Goal: Task Accomplishment & Management: Manage account settings

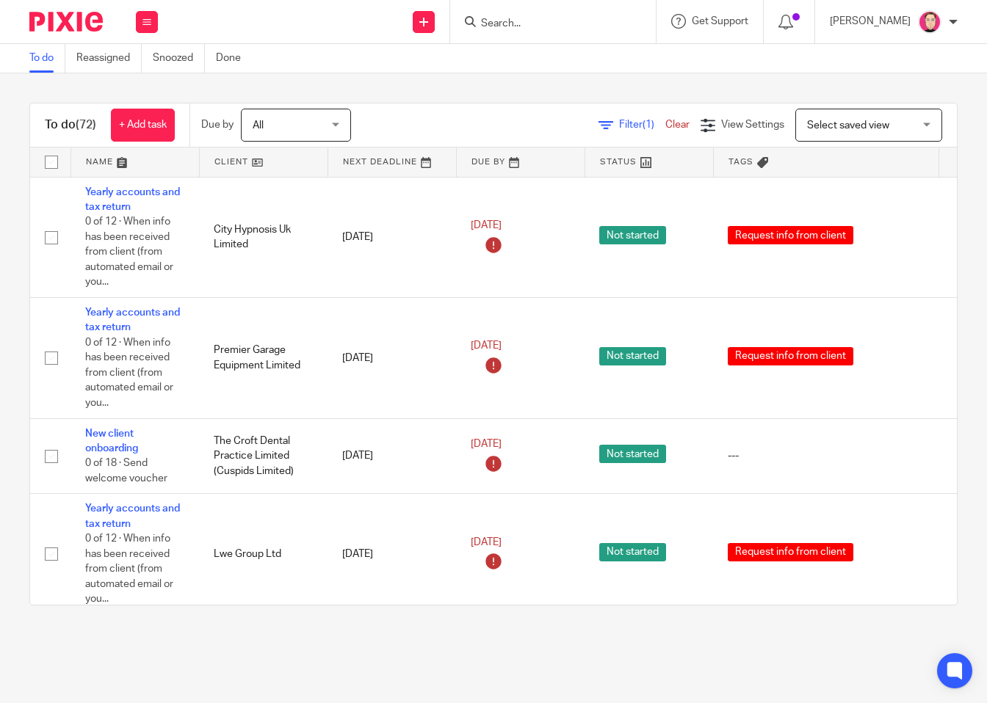
click at [468, 91] on div "To do (72) + Add task Due by All All [DATE] [DATE] This week Next week This mon…" at bounding box center [493, 354] width 987 height 562
click at [325, 121] on span "All" at bounding box center [292, 124] width 78 height 31
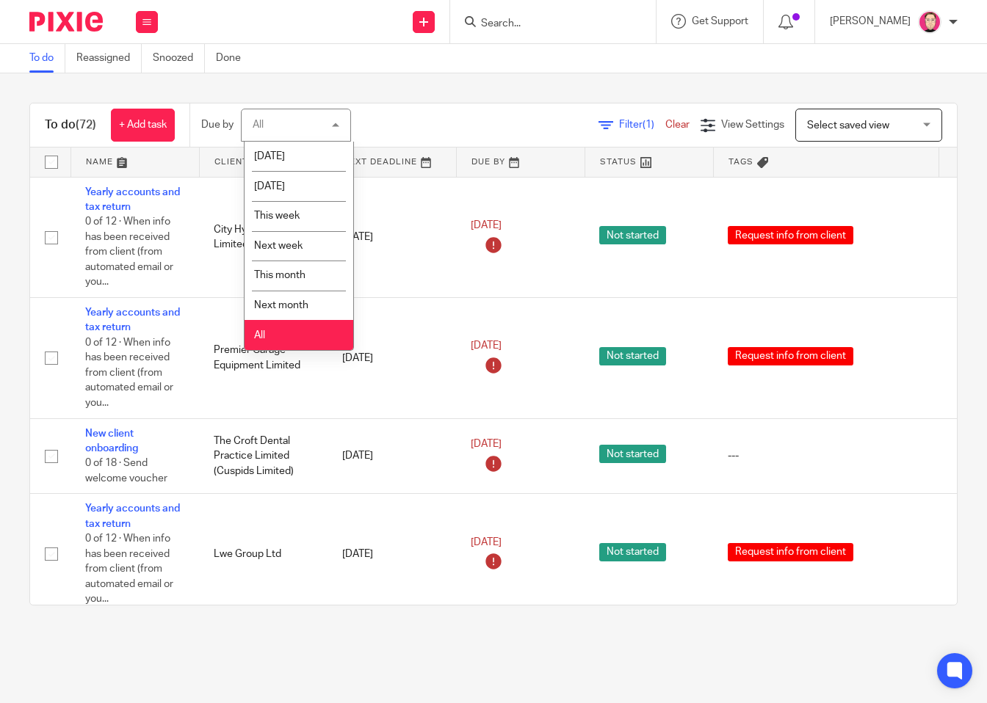
click at [311, 116] on div "All All" at bounding box center [296, 125] width 110 height 33
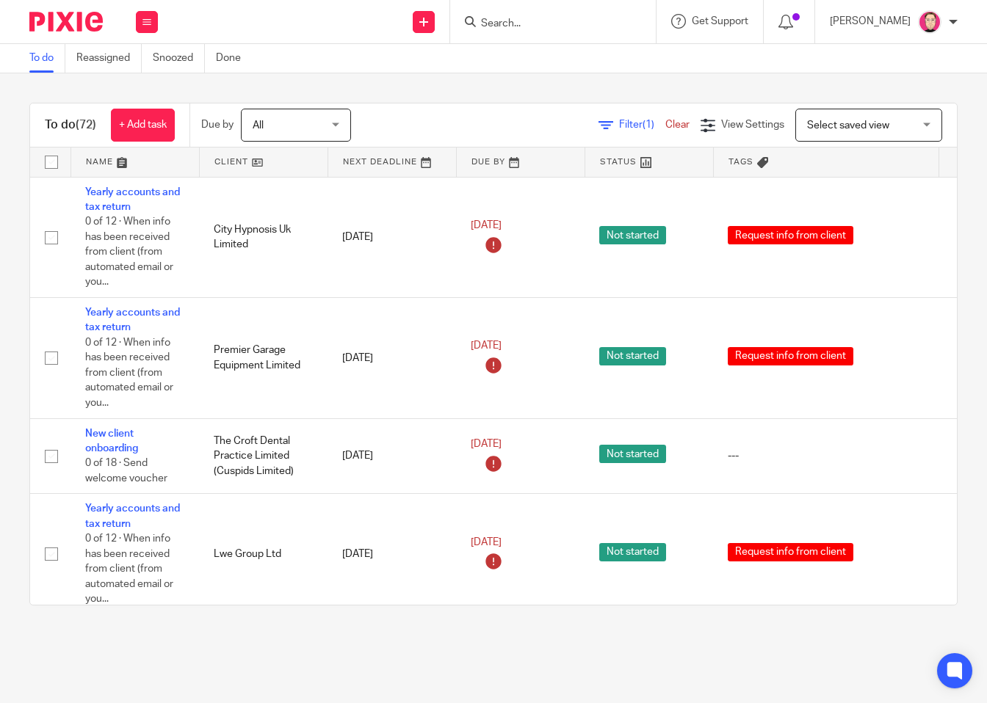
click at [404, 109] on div "To do (72) + Add task Due by All All [DATE] [DATE] This week Next week This mon…" at bounding box center [493, 126] width 926 height 44
click at [342, 126] on div "All All" at bounding box center [296, 125] width 110 height 33
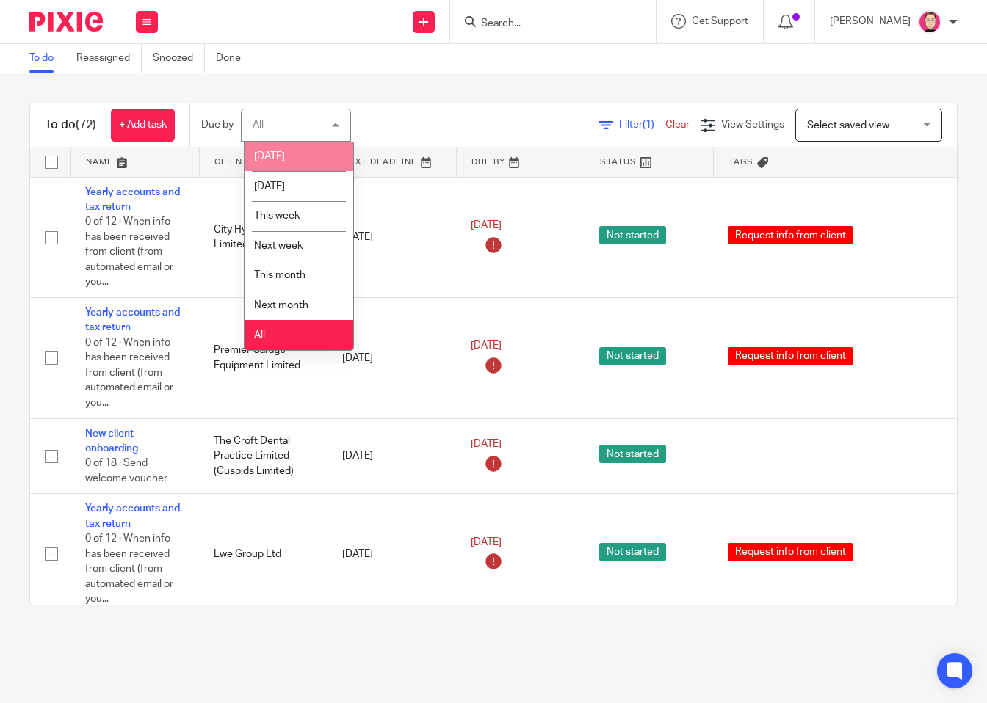
click at [321, 125] on div "All All" at bounding box center [296, 125] width 110 height 33
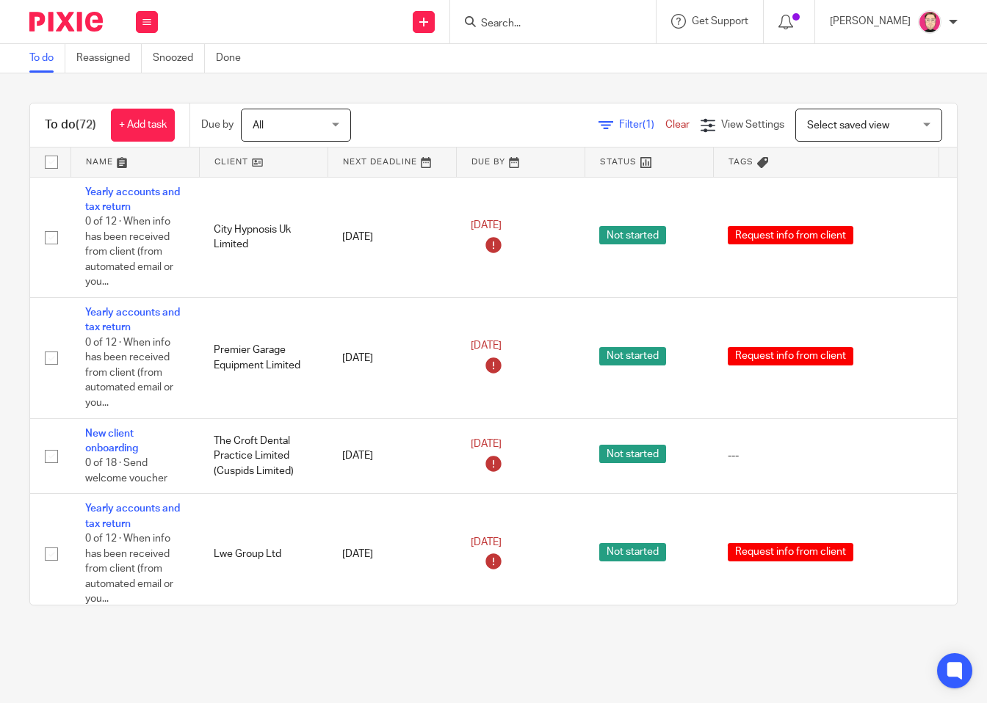
click at [323, 124] on span "All" at bounding box center [292, 124] width 78 height 31
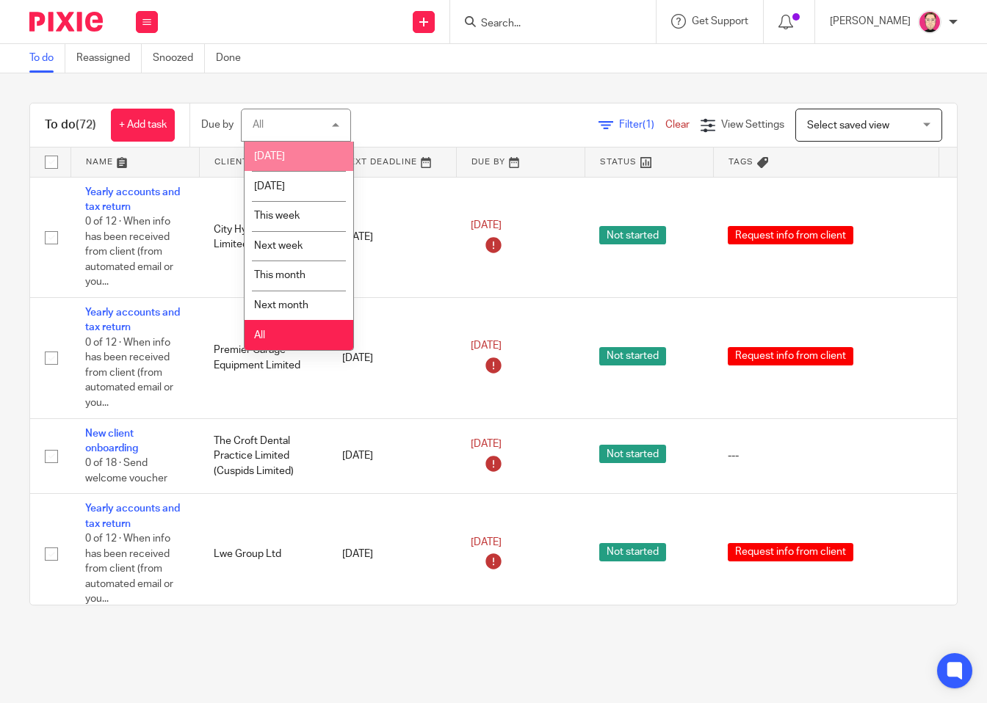
click at [360, 117] on div "All All [DATE] [DATE] This week Next week This month Next month All all" at bounding box center [303, 125] width 125 height 33
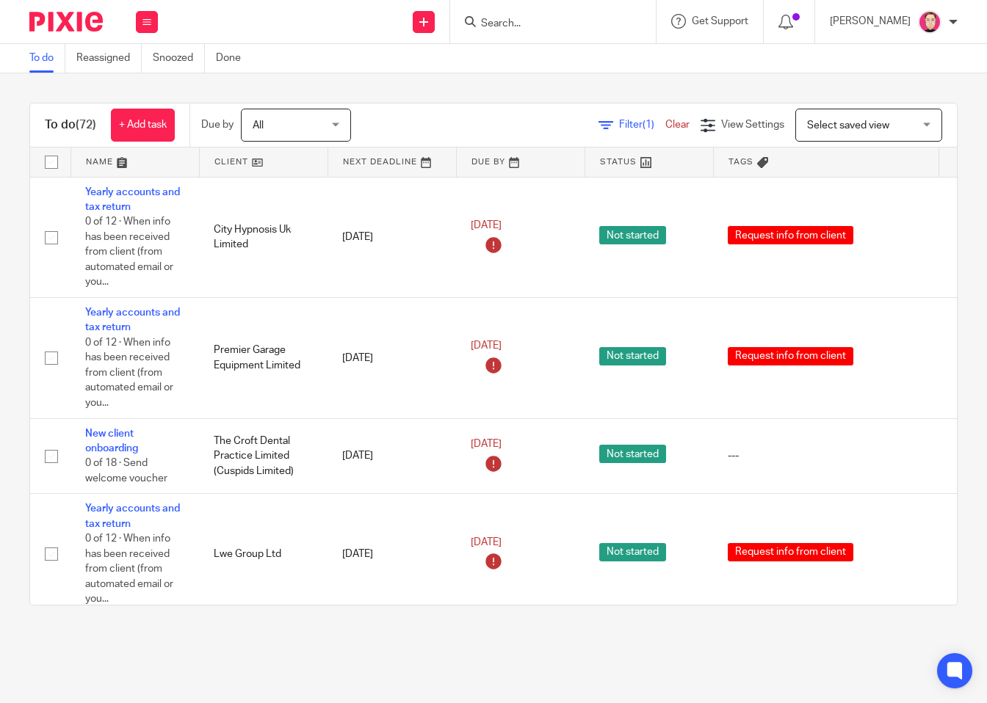
click at [427, 115] on div "Filter (1) Clear View Settings View Settings (1) Filters Clear Save Manage save…" at bounding box center [667, 125] width 580 height 33
click at [392, 101] on div "To do (72) + Add task Due by All All [DATE] [DATE] This week Next week This mon…" at bounding box center [493, 354] width 987 height 562
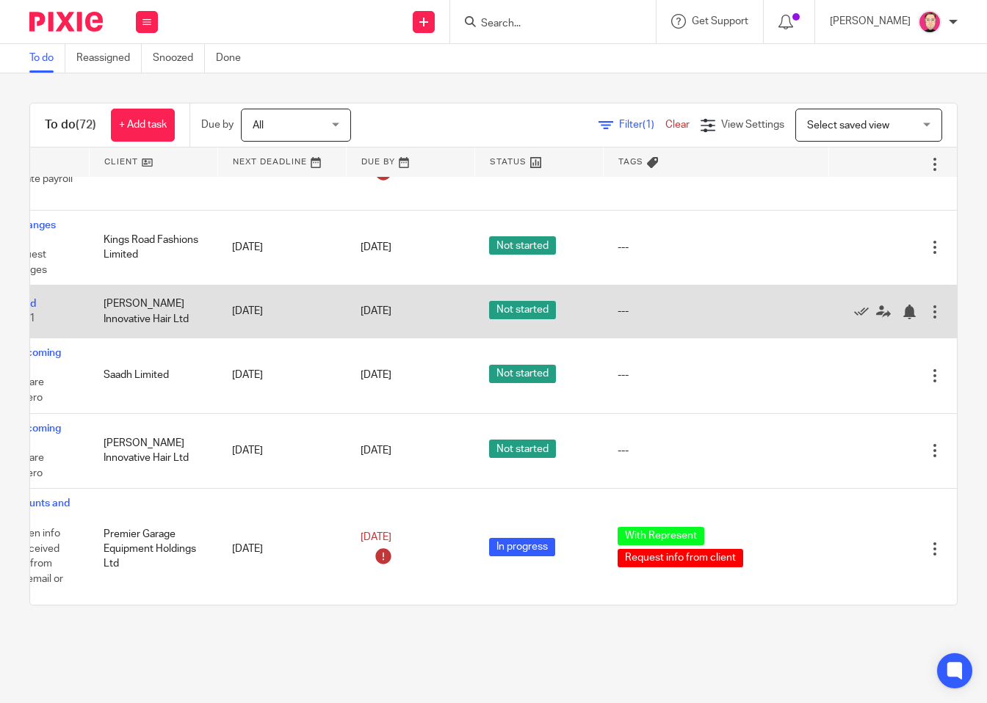
scroll to position [2716, 145]
drag, startPoint x: 321, startPoint y: 272, endPoint x: 716, endPoint y: 290, distance: 395.4
drag, startPoint x: 824, startPoint y: 275, endPoint x: 797, endPoint y: 285, distance: 29.7
click at [854, 305] on icon at bounding box center [861, 312] width 15 height 15
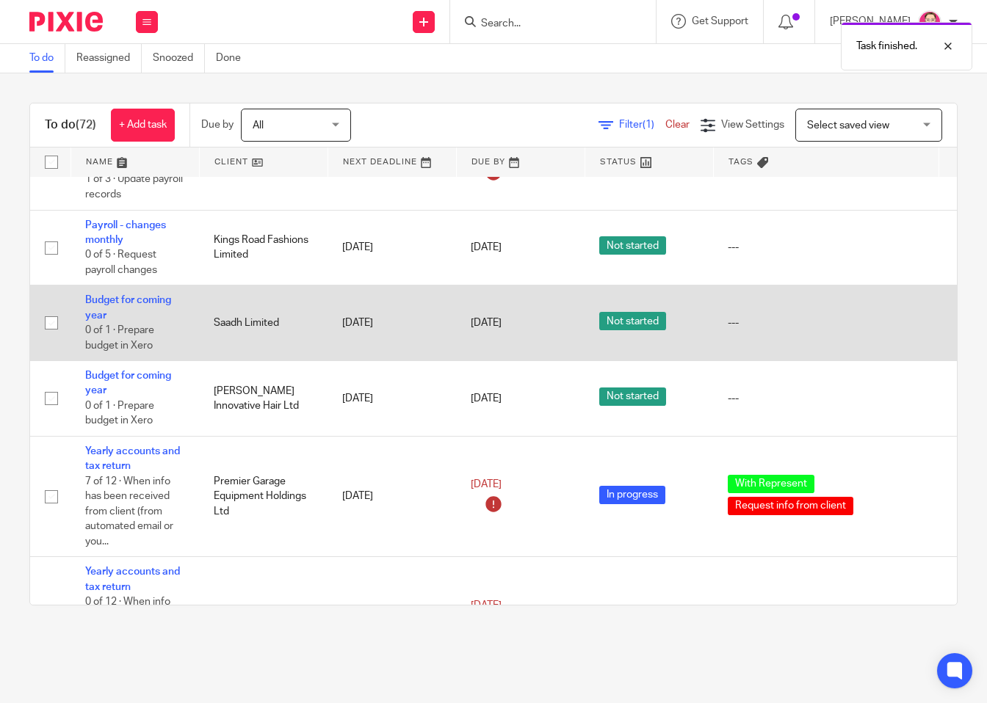
drag, startPoint x: 356, startPoint y: 301, endPoint x: 142, endPoint y: 305, distance: 214.4
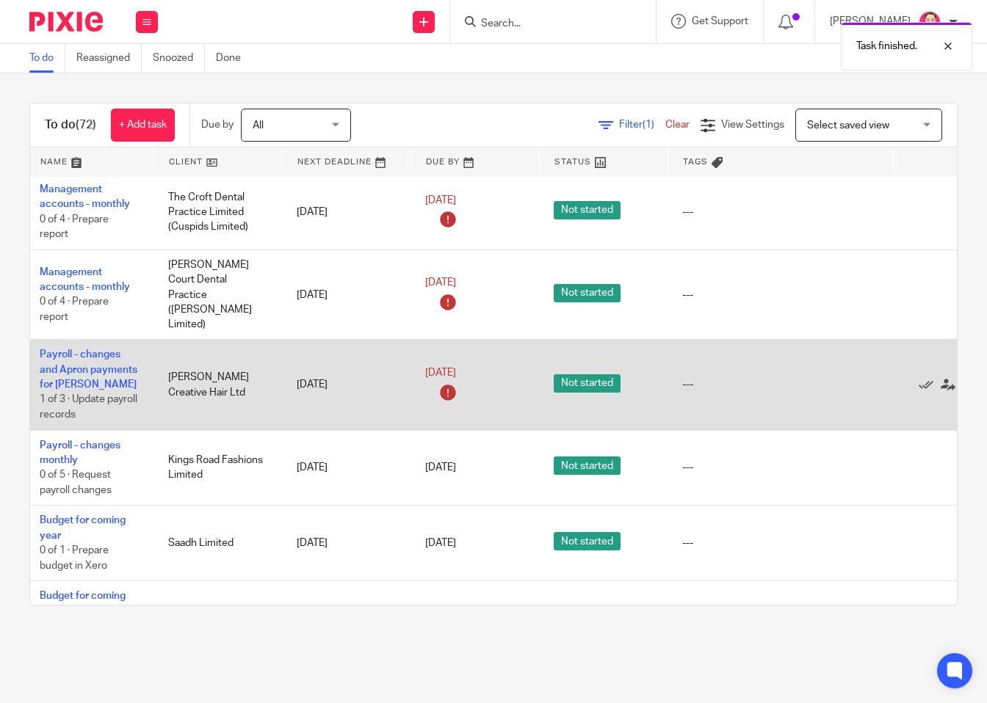
scroll to position [2496, 145]
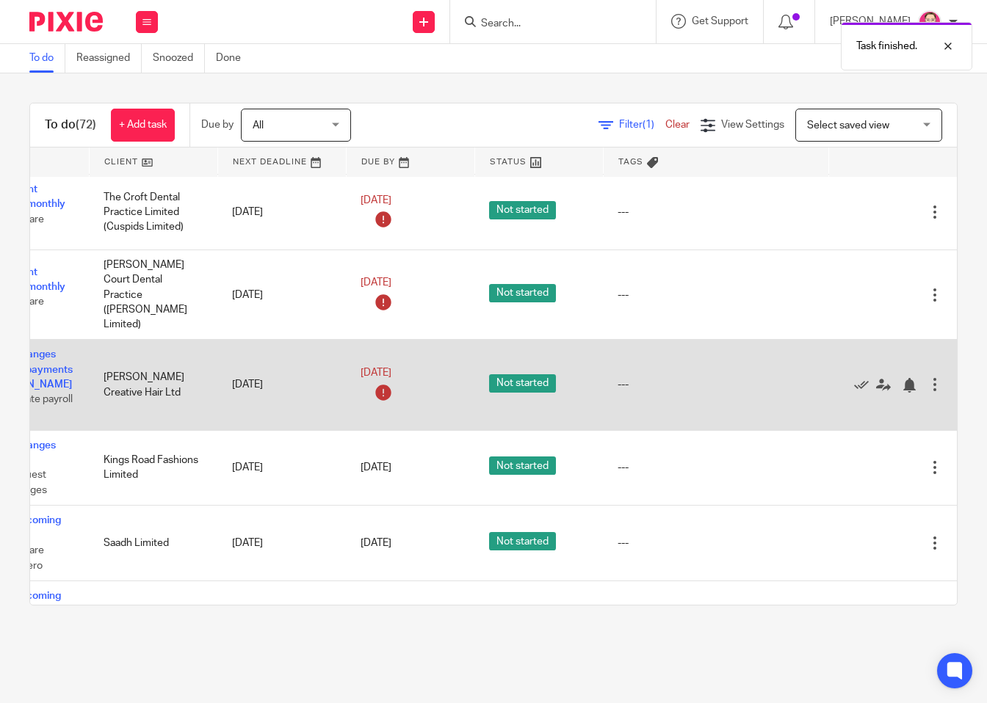
drag, startPoint x: 311, startPoint y: 351, endPoint x: 737, endPoint y: 343, distance: 425.9
click at [854, 378] on icon at bounding box center [861, 385] width 15 height 15
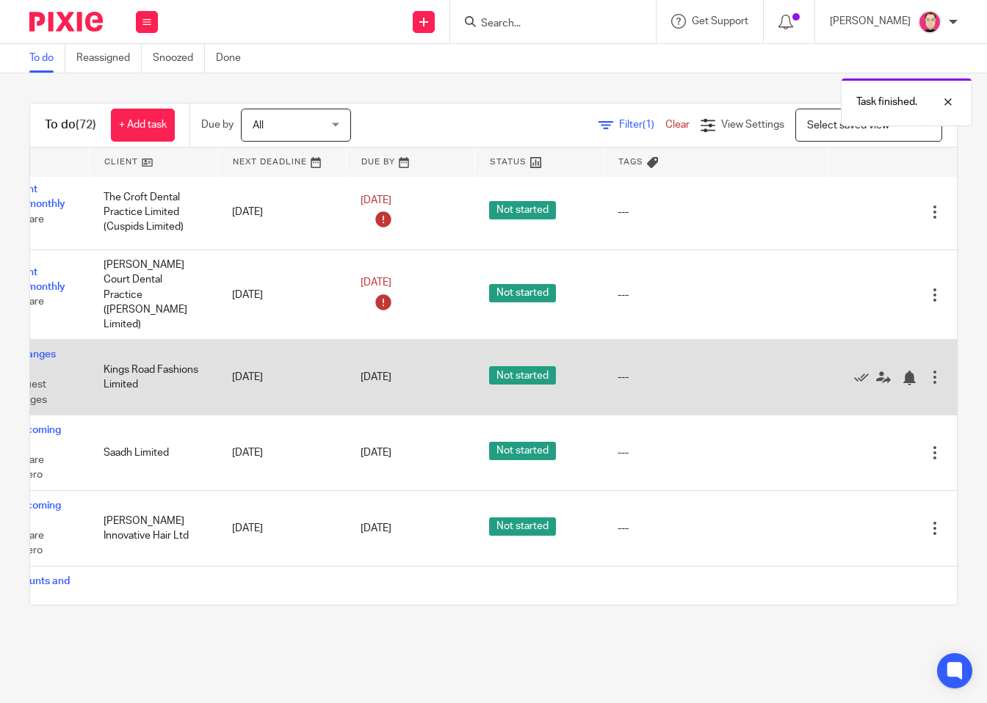
scroll to position [2496, 0]
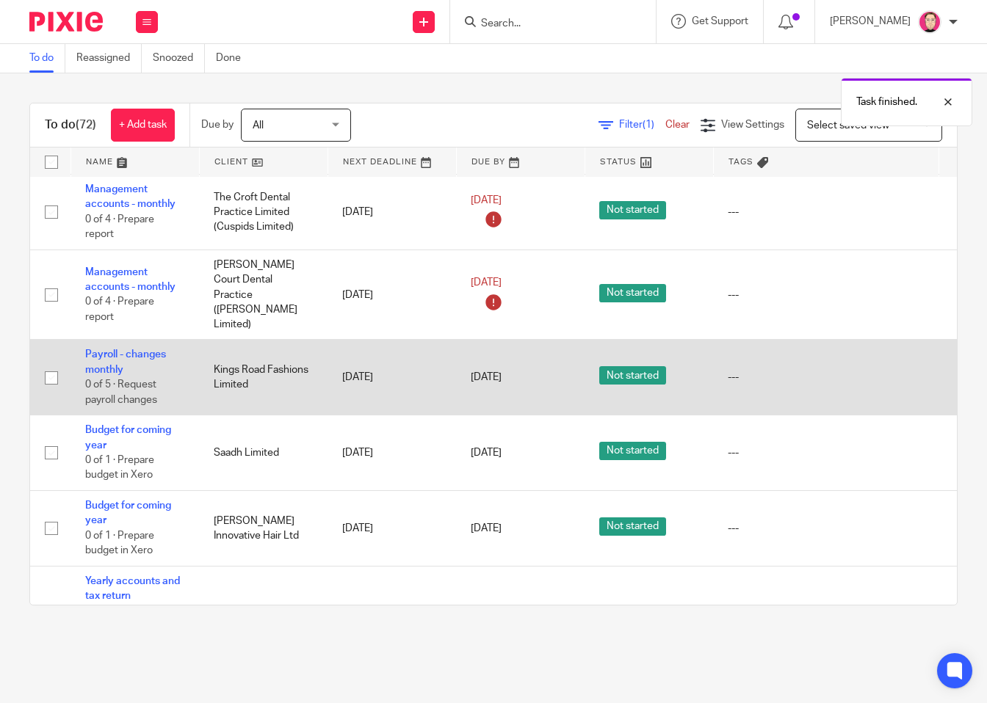
drag, startPoint x: 576, startPoint y: 355, endPoint x: 235, endPoint y: 361, distance: 341.4
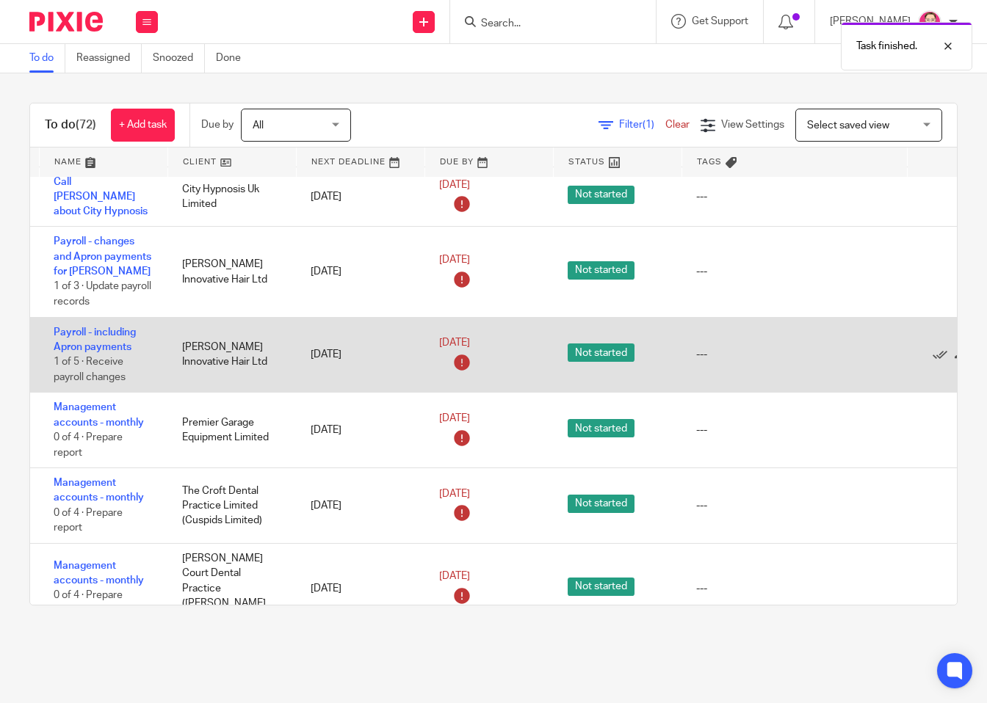
scroll to position [2202, 145]
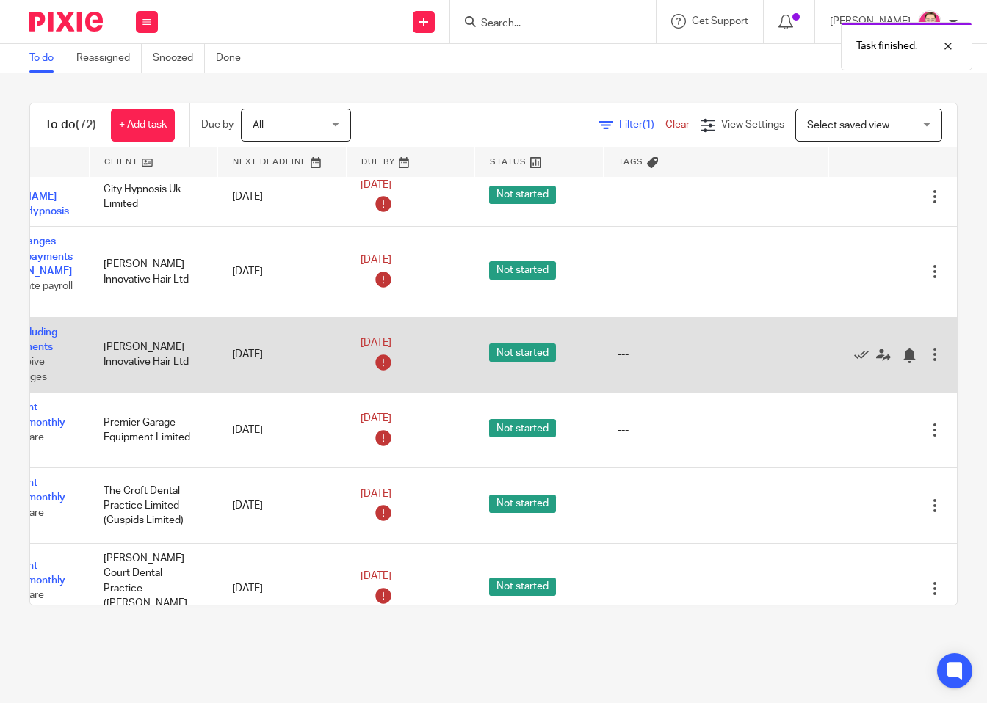
drag, startPoint x: 340, startPoint y: 334, endPoint x: 791, endPoint y: 324, distance: 451.6
click at [854, 348] on icon at bounding box center [861, 355] width 15 height 15
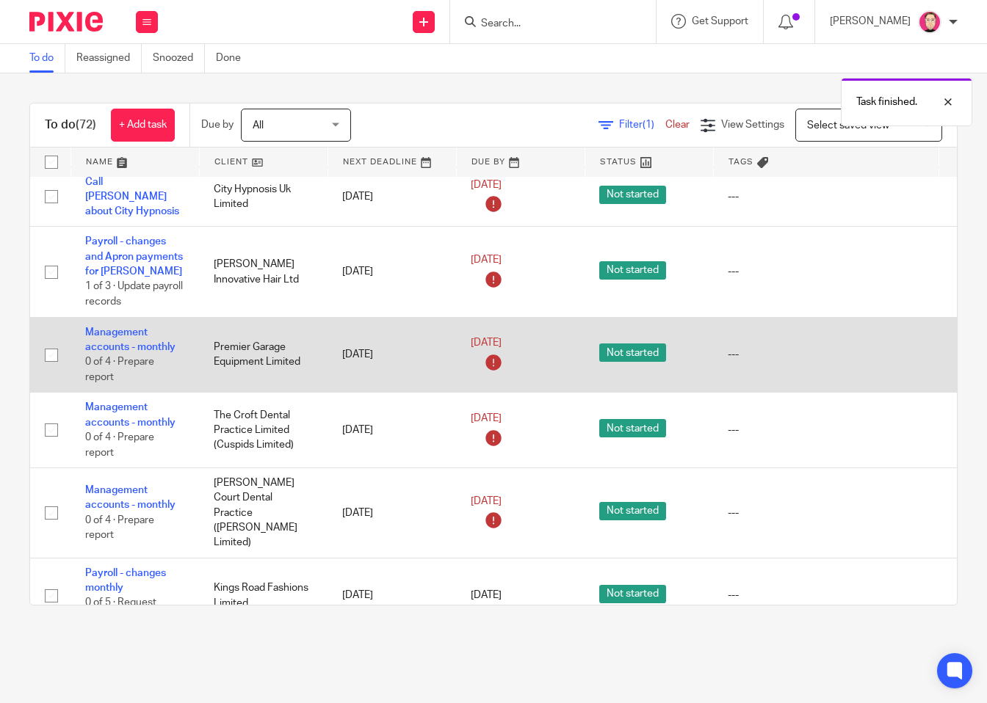
drag, startPoint x: 550, startPoint y: 341, endPoint x: 154, endPoint y: 341, distance: 395.7
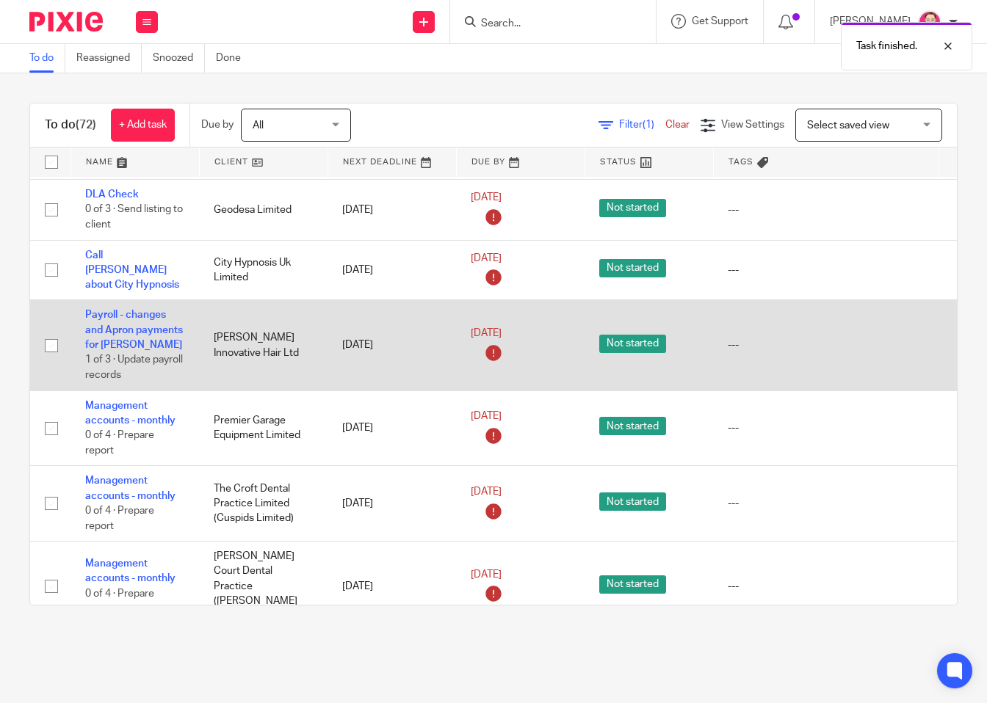
scroll to position [2129, 145]
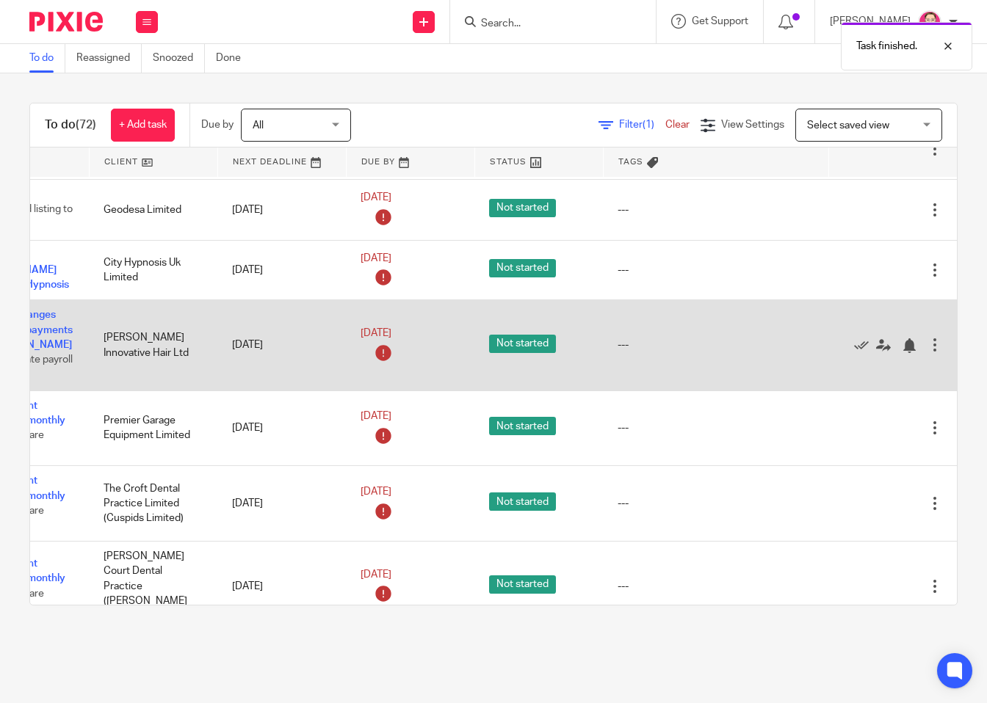
drag, startPoint x: 512, startPoint y: 339, endPoint x: 743, endPoint y: 335, distance: 231.3
click at [854, 338] on icon at bounding box center [861, 345] width 15 height 15
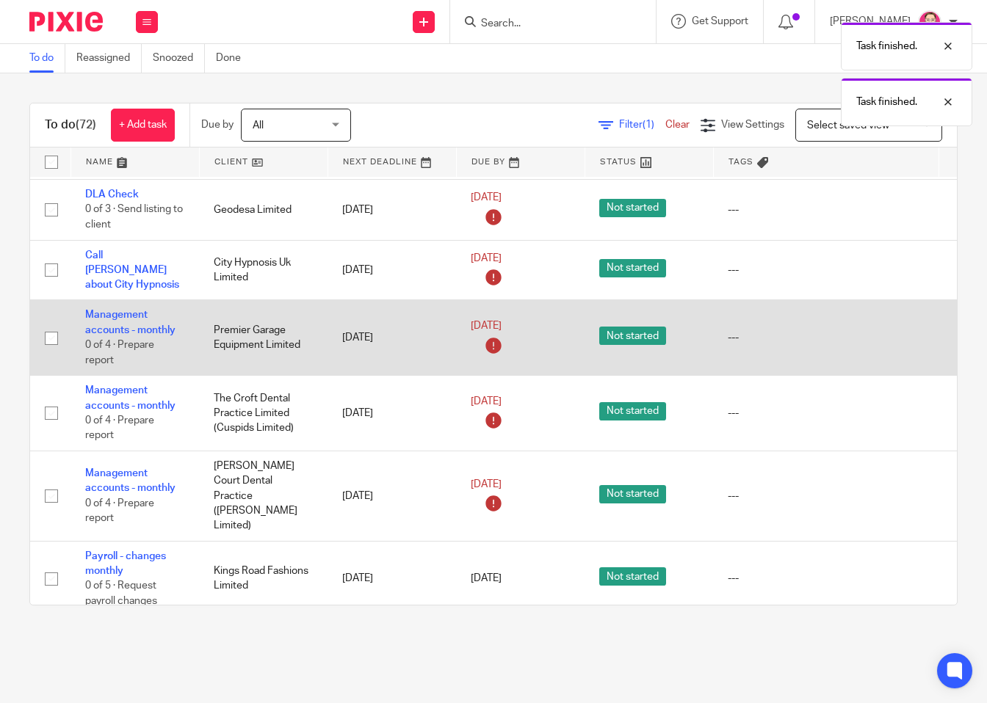
drag, startPoint x: 551, startPoint y: 341, endPoint x: 325, endPoint y: 338, distance: 225.4
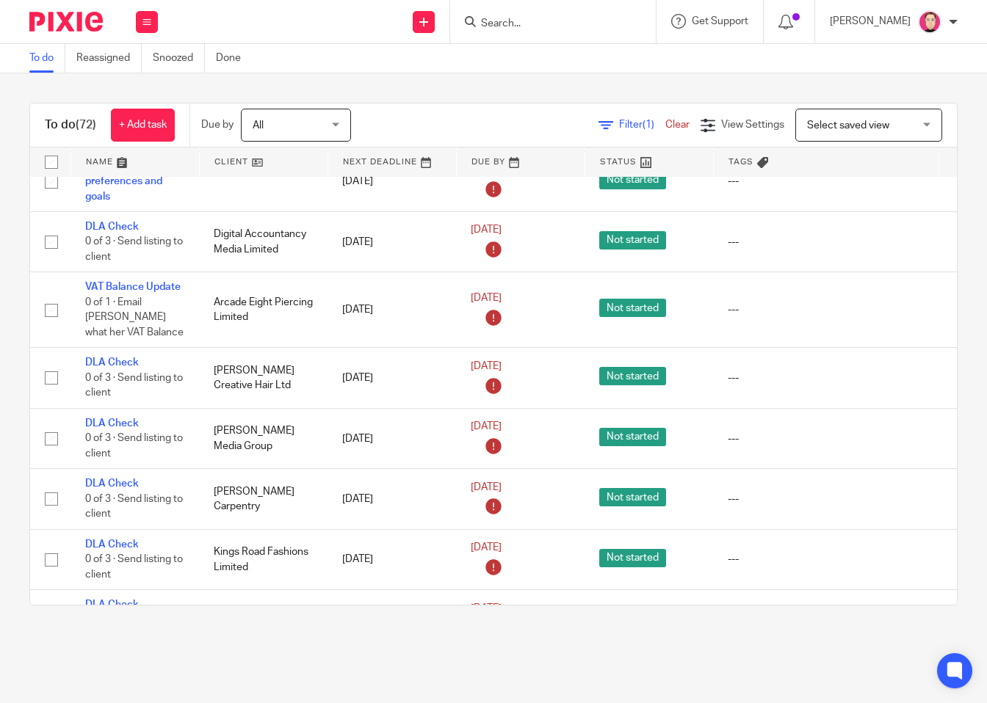
scroll to position [0, 0]
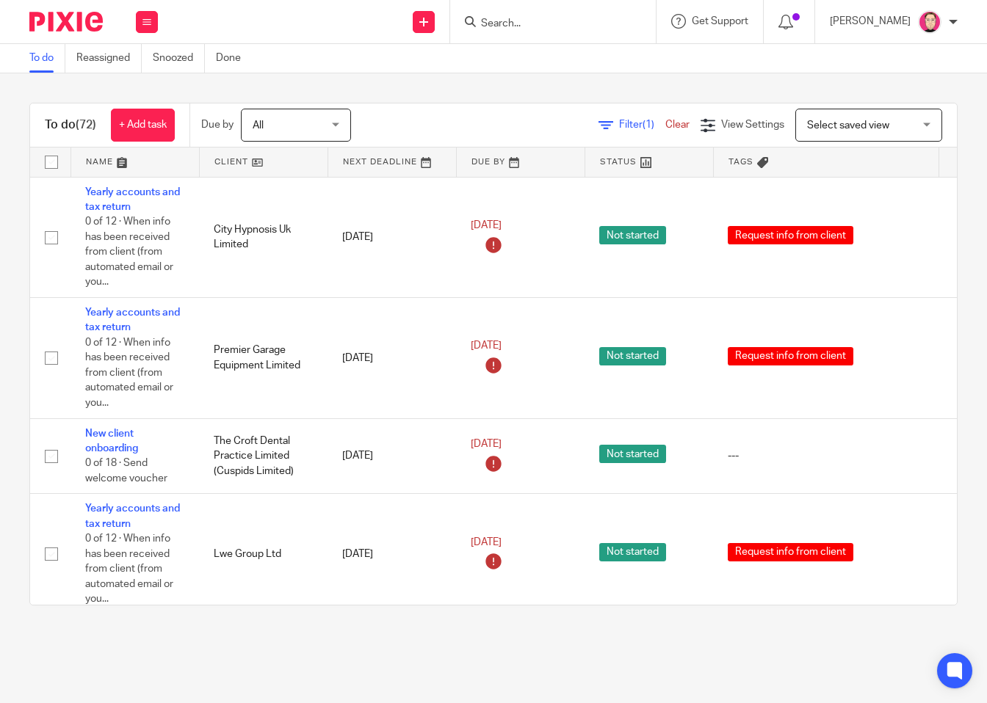
drag, startPoint x: 424, startPoint y: 520, endPoint x: 396, endPoint y: 200, distance: 320.5
click at [416, 81] on div "To do (72) + Add task Due by All All [DATE] [DATE] This week Next week This mon…" at bounding box center [493, 354] width 987 height 562
click at [347, 117] on div "All All" at bounding box center [296, 125] width 110 height 33
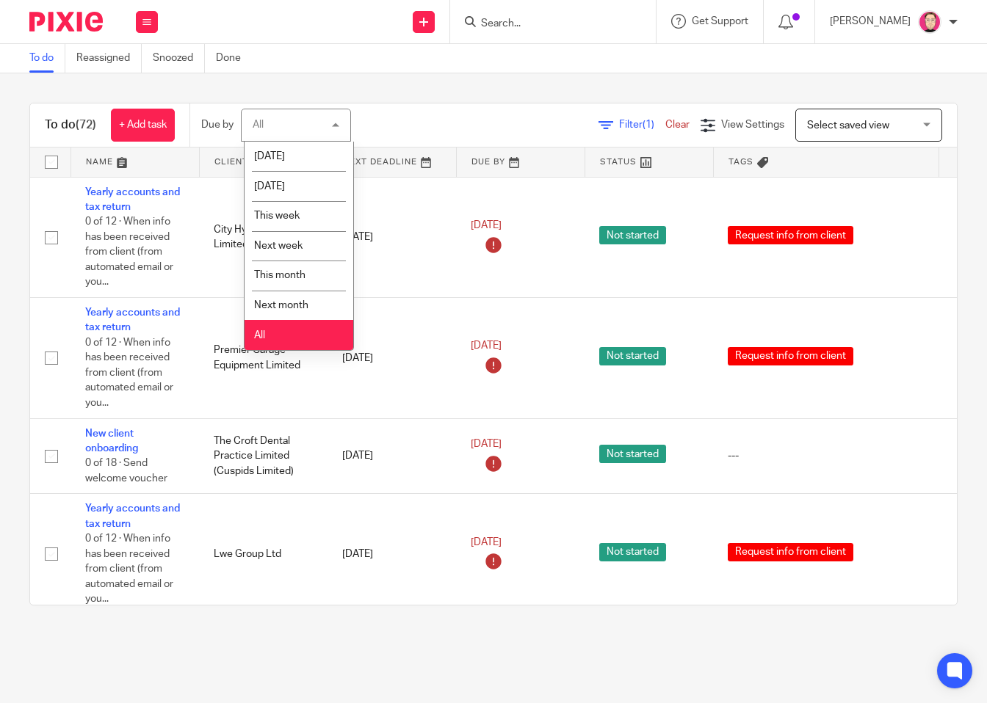
click at [445, 93] on div "To do (72) + Add task Due by All All [DATE] [DATE] This week Next week This mon…" at bounding box center [493, 354] width 987 height 562
